Goal: Transaction & Acquisition: Download file/media

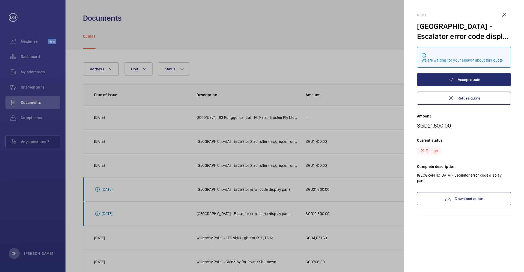
click at [503, 13] on wm-front-icon-button at bounding box center [504, 14] width 13 height 13
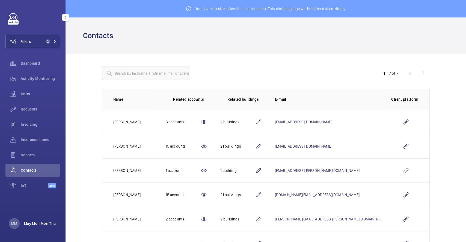
click at [33, 226] on p "May Mon Mon Thu" at bounding box center [40, 223] width 32 height 5
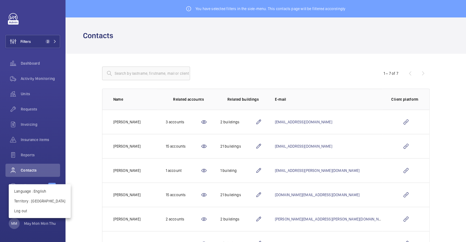
click at [94, 56] on div at bounding box center [233, 121] width 466 height 242
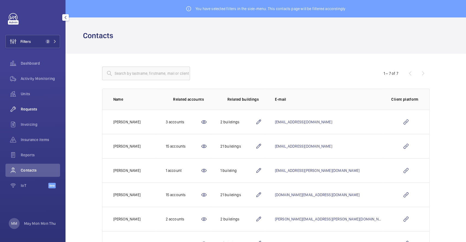
click at [28, 111] on span "Requests" at bounding box center [40, 108] width 39 height 5
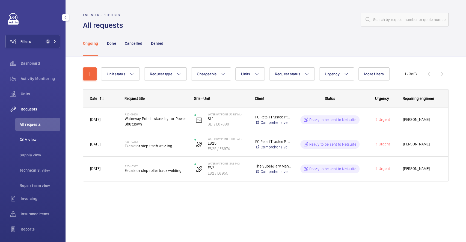
click at [27, 141] on span "CSM view" at bounding box center [40, 139] width 40 height 5
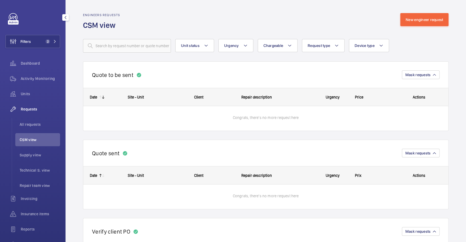
click at [34, 110] on span "Requests" at bounding box center [40, 108] width 39 height 5
click at [22, 123] on span "All requests" at bounding box center [40, 124] width 40 height 5
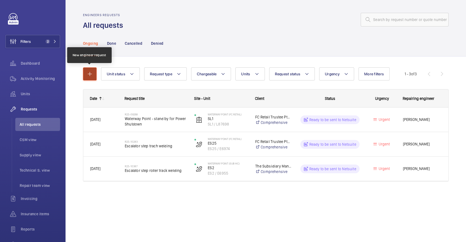
click at [87, 77] on mat-icon "button" at bounding box center [90, 74] width 7 height 7
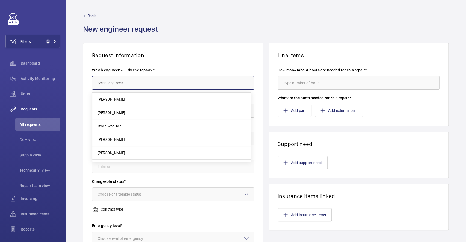
click at [149, 88] on input "text" at bounding box center [173, 83] width 162 height 14
drag, startPoint x: 163, startPoint y: 69, endPoint x: 86, endPoint y: 72, distance: 76.8
click at [86, 72] on wm-front-card-body "Which engineer will do the repair? * Request title* Address* Unit* Chargeable s…" at bounding box center [173, 196] width 180 height 274
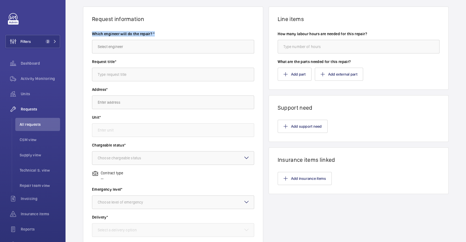
scroll to position [73, 0]
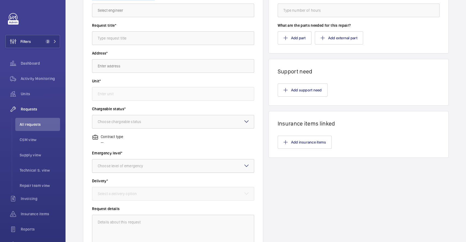
click at [136, 164] on div "Choose level of emergency" at bounding box center [127, 165] width 59 height 5
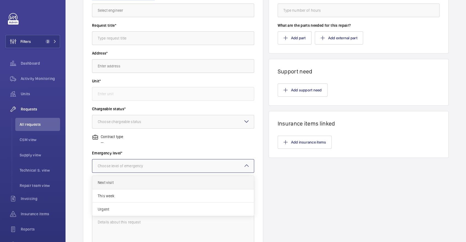
click at [122, 186] on div "Next visit" at bounding box center [173, 182] width 162 height 13
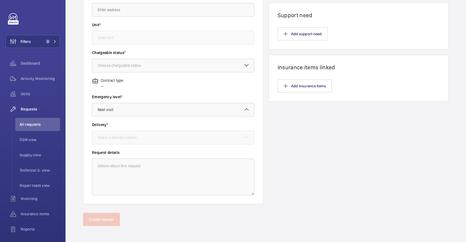
scroll to position [130, 0]
click at [140, 171] on textarea at bounding box center [173, 175] width 162 height 37
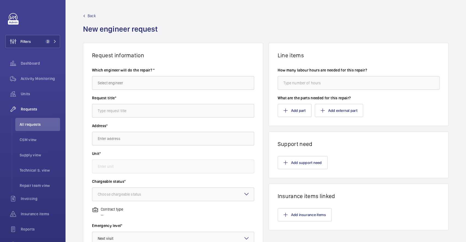
click at [299, 74] on wm-front-input "How many labour hours are needed for this repair?" at bounding box center [359, 78] width 162 height 22
click at [302, 78] on input "number" at bounding box center [359, 83] width 162 height 14
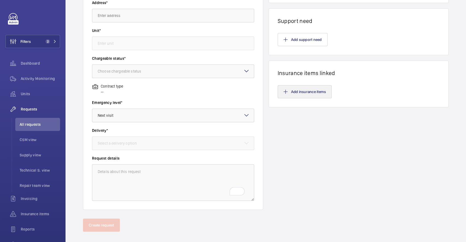
scroll to position [130, 0]
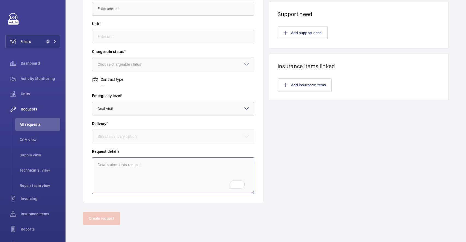
click at [151, 178] on textarea "To enrich screen reader interactions, please activate Accessibility in Grammarl…" at bounding box center [173, 175] width 162 height 37
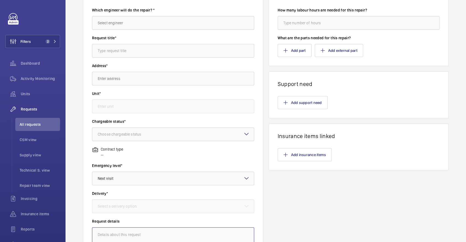
scroll to position [109, 0]
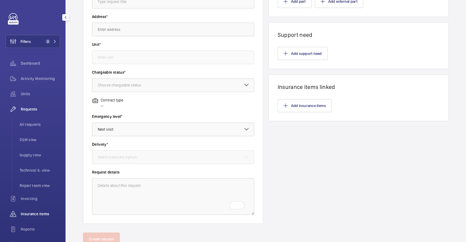
click at [44, 211] on span "Insurance items" at bounding box center [40, 213] width 39 height 5
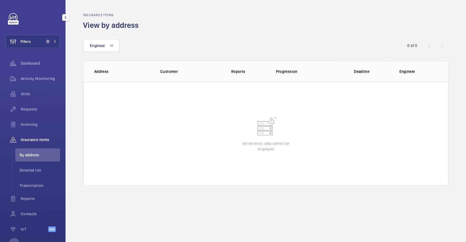
scroll to position [20, 0]
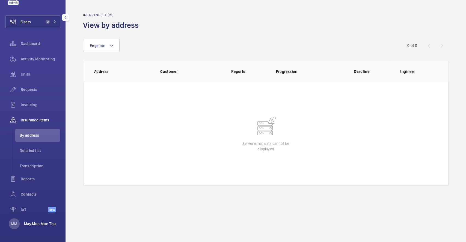
click at [37, 221] on p "May Mon Mon Thu" at bounding box center [40, 223] width 32 height 5
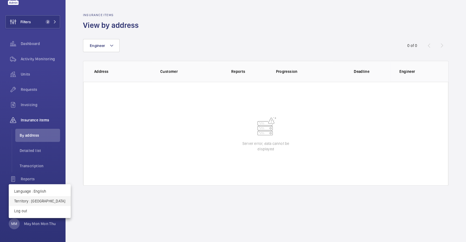
drag, startPoint x: 35, startPoint y: 195, endPoint x: 33, endPoint y: 204, distance: 9.4
click at [33, 204] on div "Language : English Territory : Singapour Log out" at bounding box center [40, 201] width 62 height 34
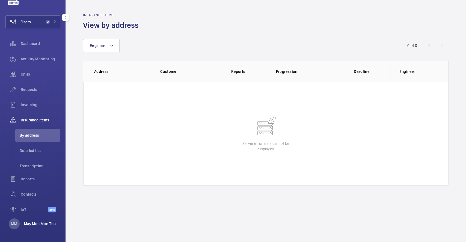
click at [34, 222] on p "May Mon Mon Thu" at bounding box center [40, 223] width 32 height 5
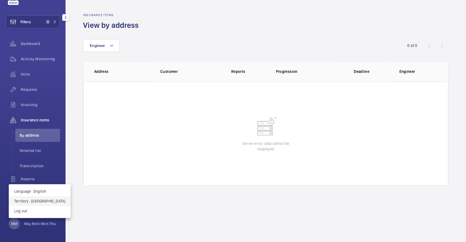
click at [39, 197] on button "Territory : [GEOGRAPHIC_DATA]" at bounding box center [40, 201] width 62 height 10
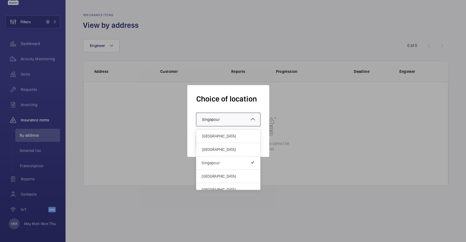
click at [234, 120] on div at bounding box center [228, 119] width 64 height 13
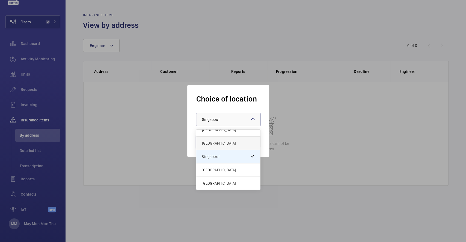
click at [224, 147] on div "[GEOGRAPHIC_DATA]" at bounding box center [228, 143] width 64 height 13
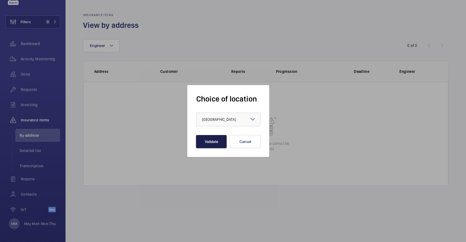
click at [205, 142] on button "Validate" at bounding box center [211, 141] width 31 height 13
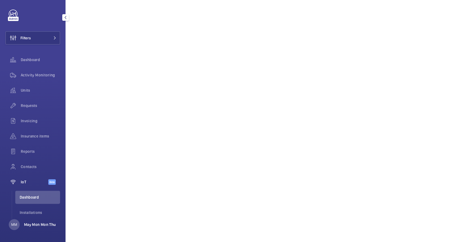
scroll to position [4, 0]
click at [38, 222] on p "May Mon Mon Thu" at bounding box center [40, 223] width 32 height 5
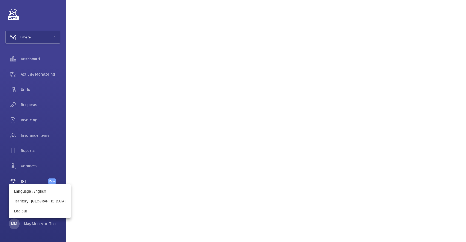
click at [162, 170] on div at bounding box center [233, 121] width 466 height 242
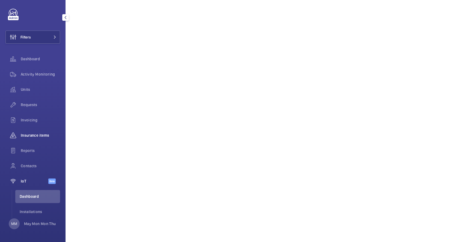
click at [41, 134] on span "Insurance items" at bounding box center [40, 135] width 39 height 5
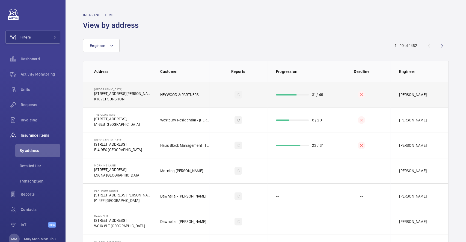
click at [138, 100] on td "Tolworth Towers 459 Ewell Rd, KT67ET SURBITON" at bounding box center [117, 94] width 68 height 25
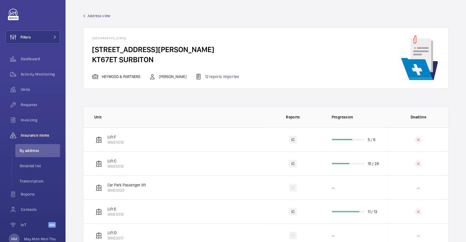
click at [95, 16] on span "Address view" at bounding box center [99, 15] width 23 height 5
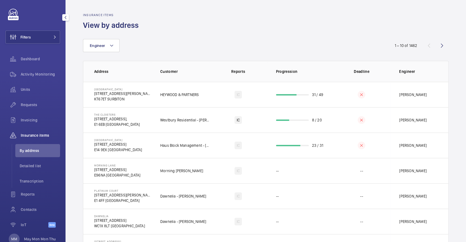
click at [36, 133] on span "Insurance items" at bounding box center [40, 135] width 39 height 5
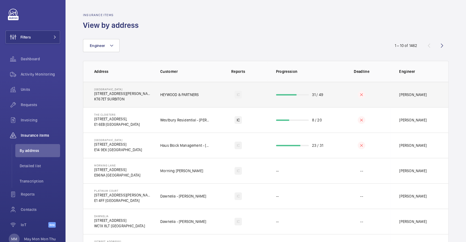
click at [177, 99] on td "HEYWOOD & PARTNERS" at bounding box center [180, 94] width 58 height 25
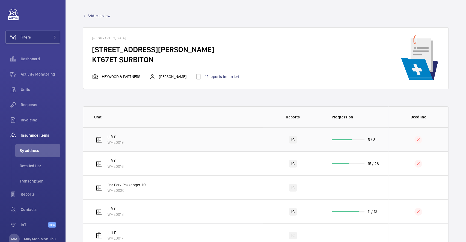
scroll to position [18, 0]
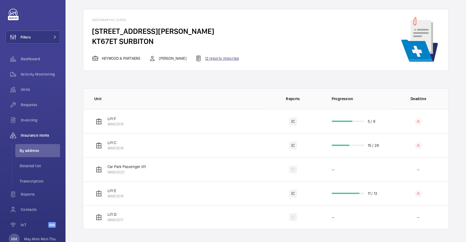
click at [214, 58] on div "12 reports imported" at bounding box center [217, 58] width 44 height 7
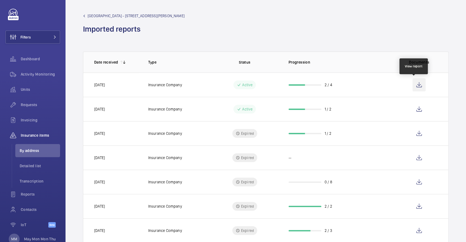
click at [413, 85] on wm-front-icon-button at bounding box center [418, 84] width 13 height 13
click at [108, 18] on span "Tolworth Towers - 459 Ewell Rd," at bounding box center [136, 15] width 97 height 5
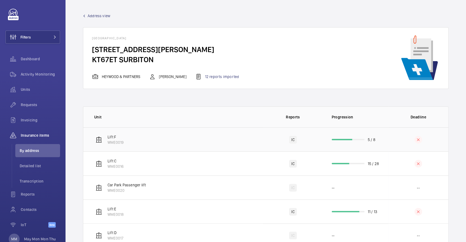
click at [289, 139] on div "IC" at bounding box center [292, 140] width 7 height 8
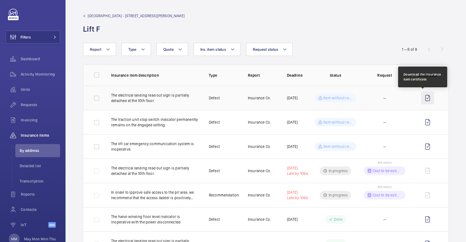
click at [421, 97] on wm-front-icon-button at bounding box center [427, 97] width 13 height 13
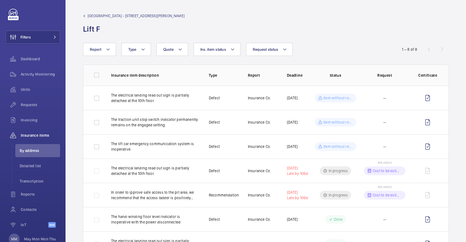
click at [87, 14] on link "Tolworth Towers - 459 Ewell Rd," at bounding box center [134, 15] width 102 height 5
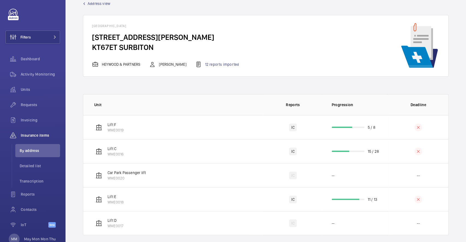
scroll to position [18, 0]
